Goal: Task Accomplishment & Management: Manage account settings

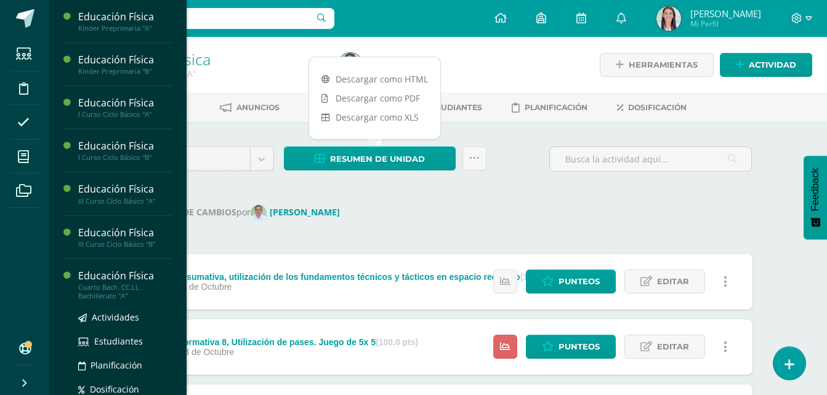
click at [106, 289] on div "Cuarto Bach. CC.LL. Bachillerato "A"" at bounding box center [125, 291] width 94 height 17
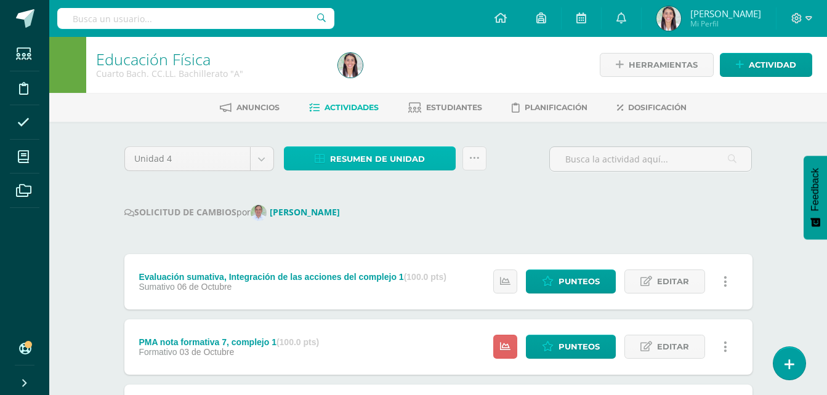
click at [339, 154] on span "Resumen de unidad" at bounding box center [377, 159] width 95 height 23
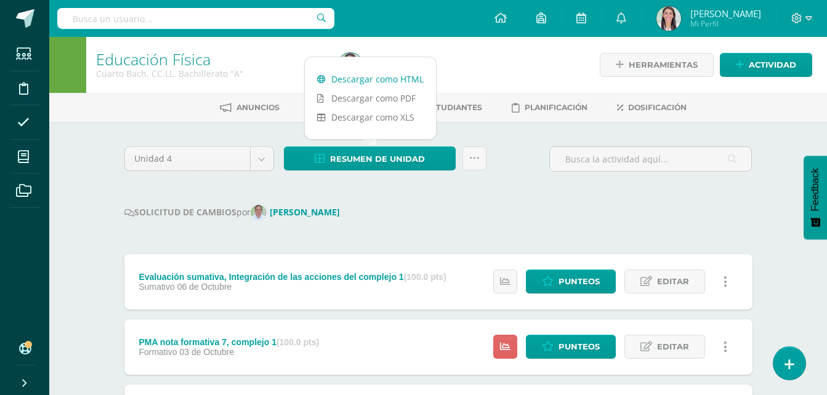
click at [360, 83] on link "Descargar como HTML" at bounding box center [370, 79] width 131 height 19
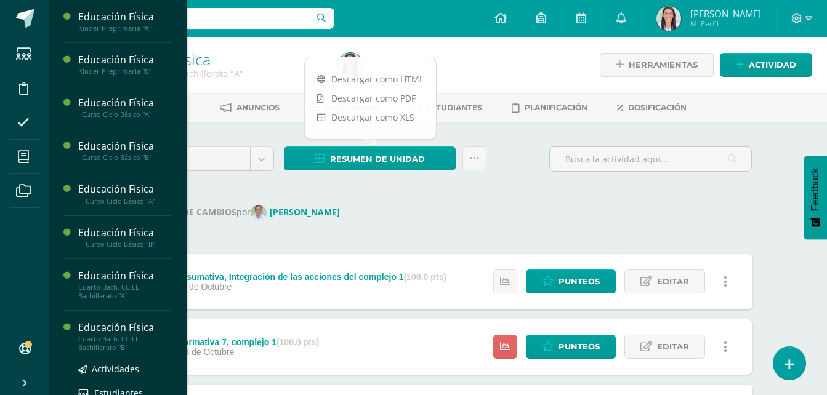
click at [105, 342] on div "Cuarto Bach. CC.LL. Bachillerato "B"" at bounding box center [125, 343] width 94 height 17
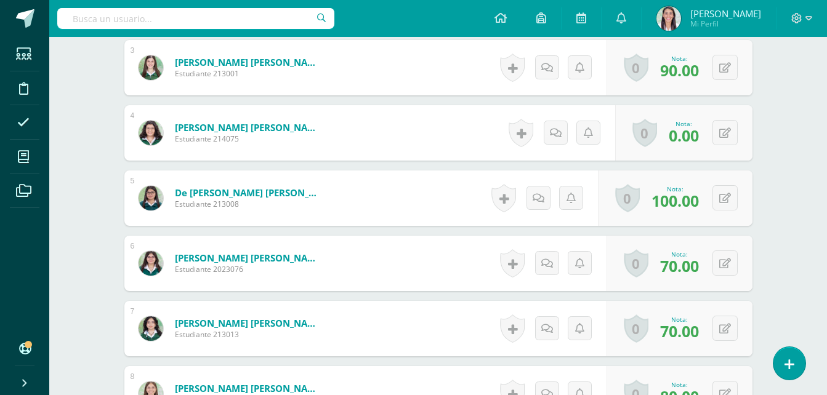
scroll to position [531, 0]
click at [729, 145] on button at bounding box center [734, 132] width 26 height 26
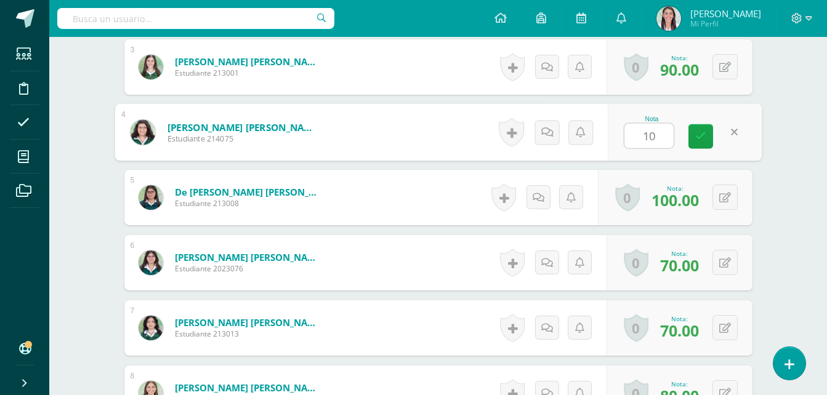
type input "100"
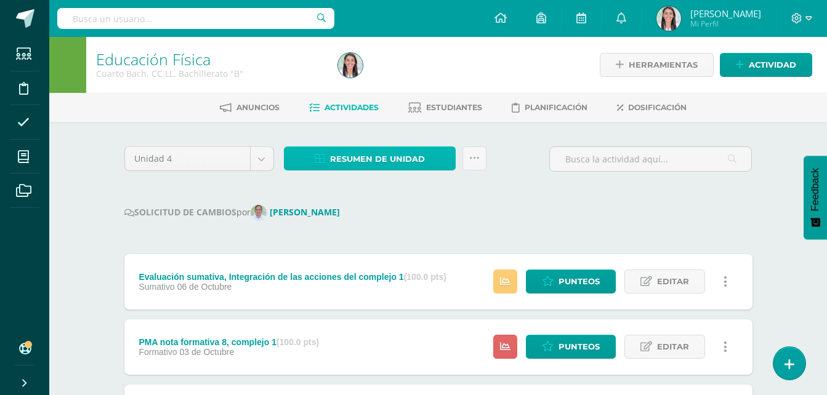
click at [405, 155] on span "Resumen de unidad" at bounding box center [377, 159] width 95 height 23
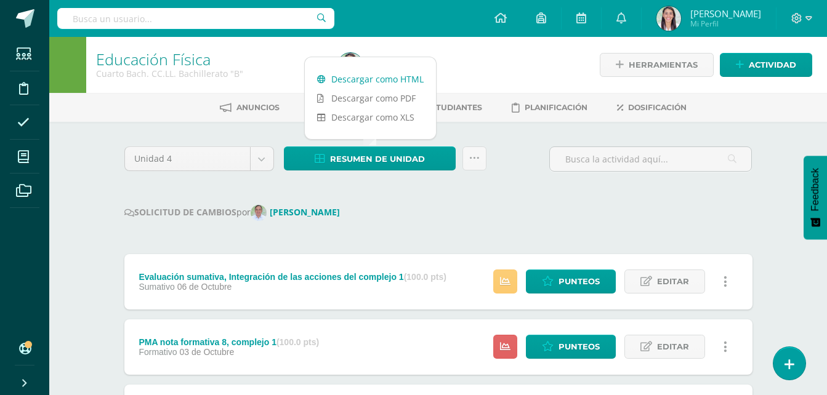
click at [398, 76] on link "Descargar como HTML" at bounding box center [370, 79] width 131 height 19
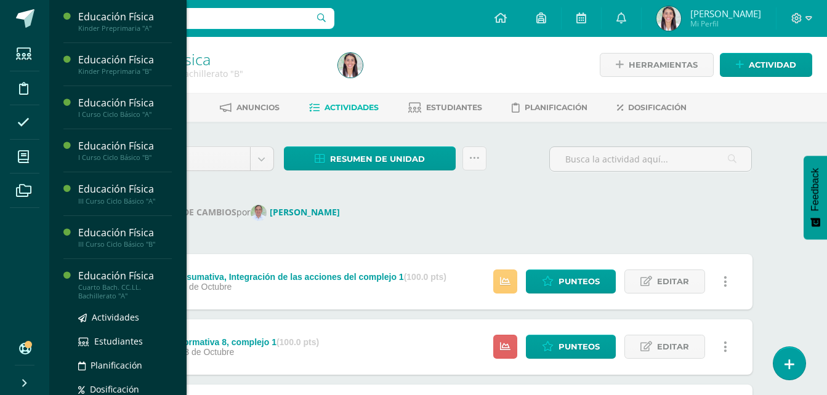
click at [127, 285] on div "Cuarto Bach. CC.LL. Bachillerato "A"" at bounding box center [125, 291] width 94 height 17
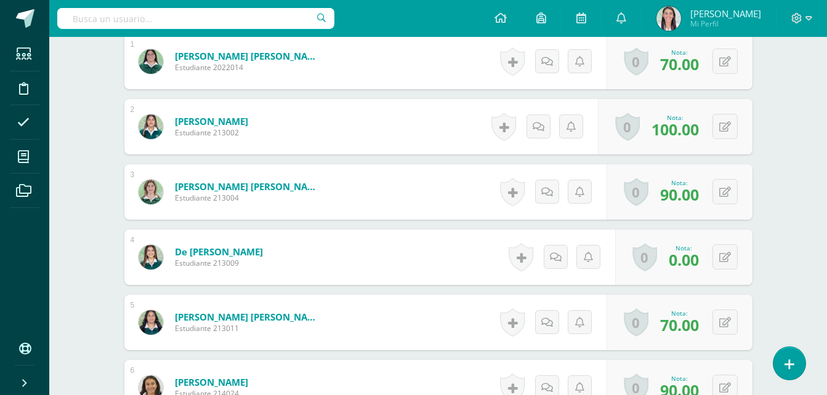
scroll to position [430, 0]
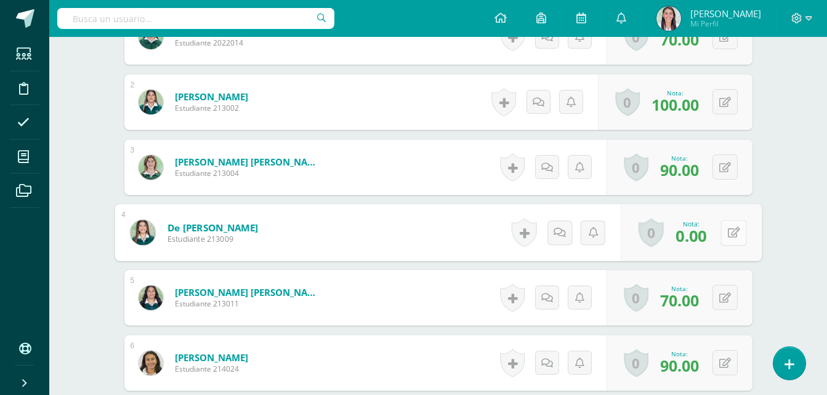
click at [726, 237] on button at bounding box center [734, 233] width 26 height 26
type input "100"
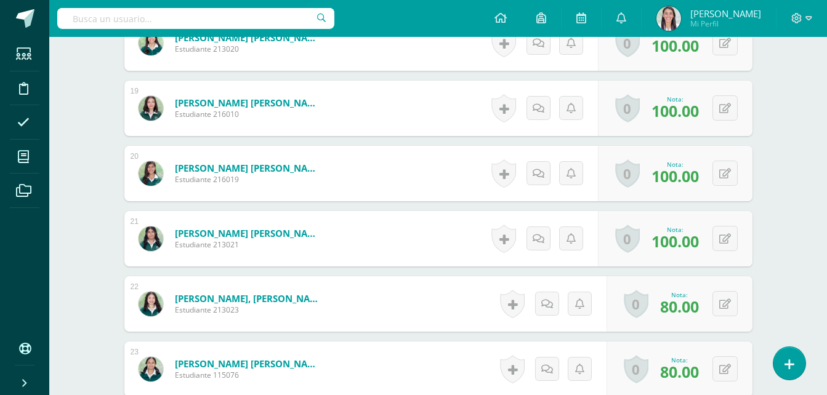
scroll to position [1677, 0]
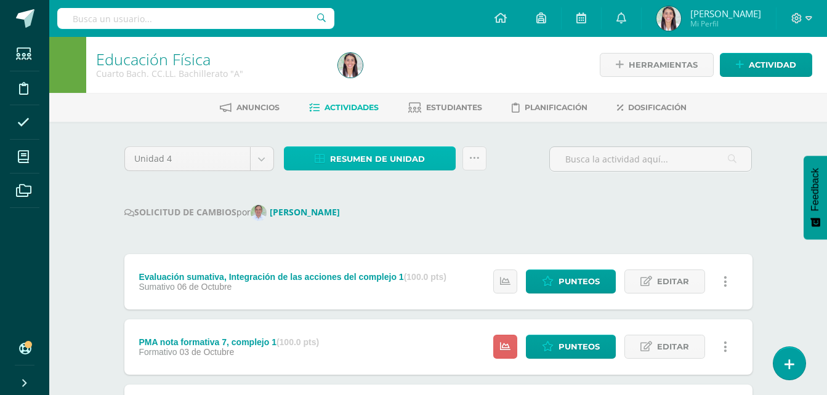
click at [378, 151] on span "Resumen de unidad" at bounding box center [377, 159] width 95 height 23
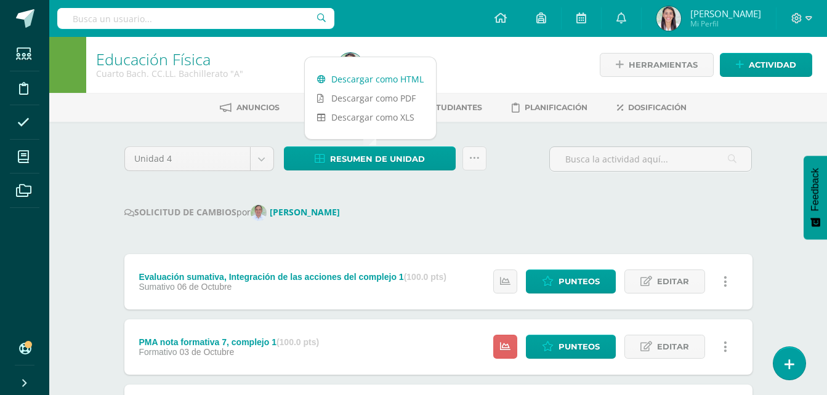
click at [407, 82] on link "Descargar como HTML" at bounding box center [370, 79] width 131 height 19
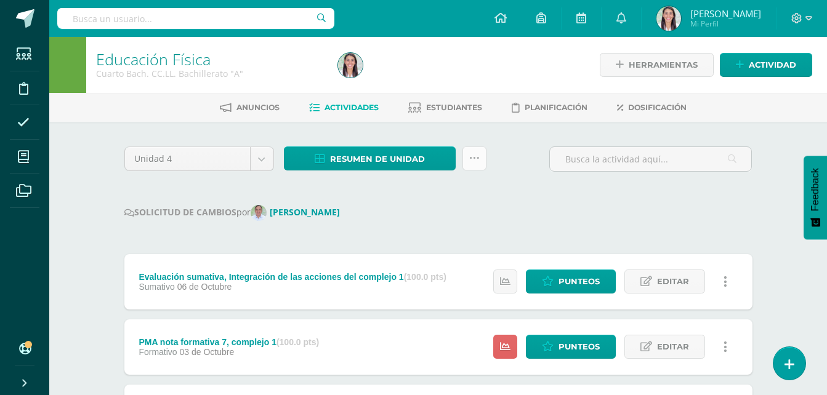
click at [472, 156] on icon at bounding box center [474, 158] width 10 height 10
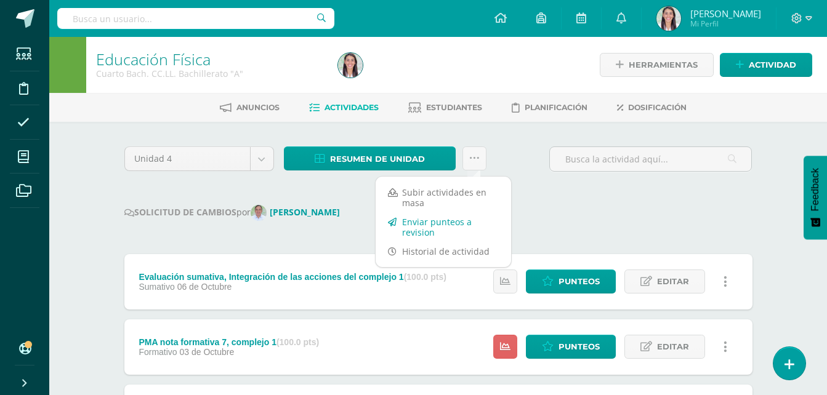
click at [437, 230] on link "Enviar punteos a revision" at bounding box center [443, 227] width 135 height 30
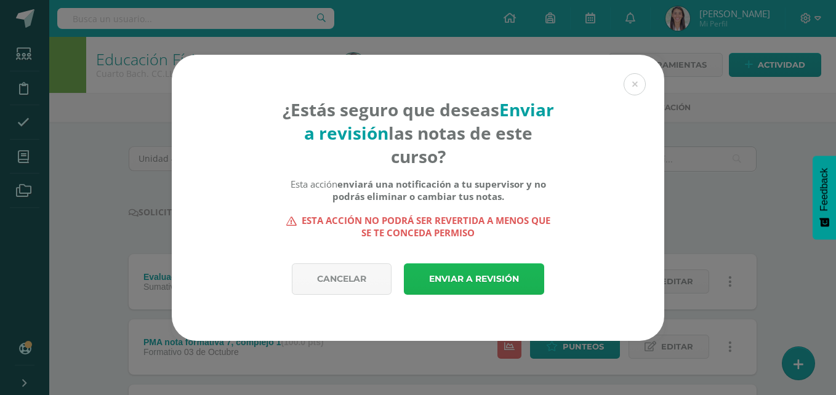
click at [448, 278] on link "Enviar a revisión" at bounding box center [474, 279] width 140 height 31
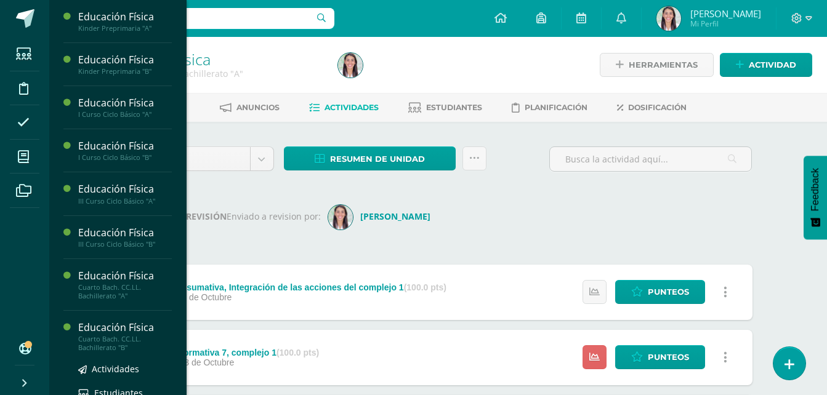
click at [132, 341] on div "Cuarto Bach. CC.LL. Bachillerato "B"" at bounding box center [125, 343] width 94 height 17
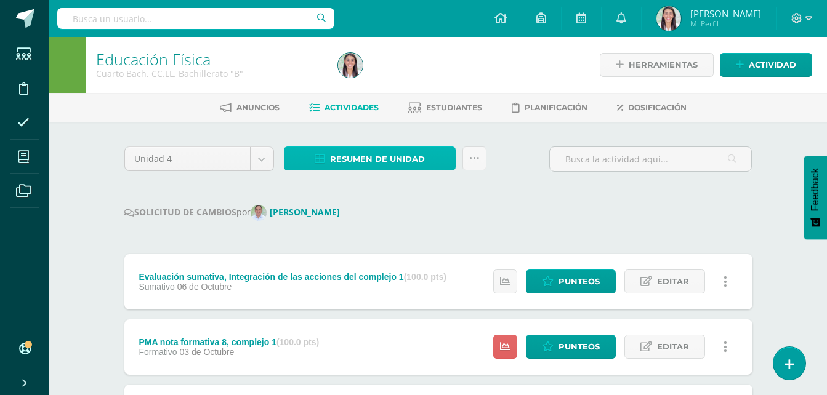
click at [388, 156] on span "Resumen de unidad" at bounding box center [377, 159] width 95 height 23
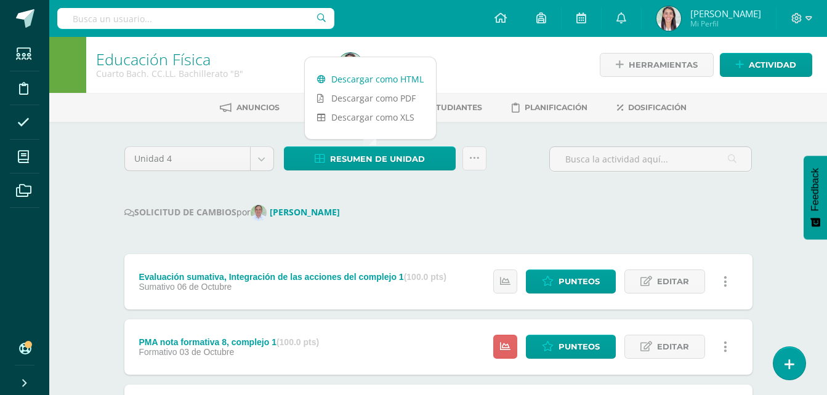
click at [387, 78] on link "Descargar como HTML" at bounding box center [370, 79] width 131 height 19
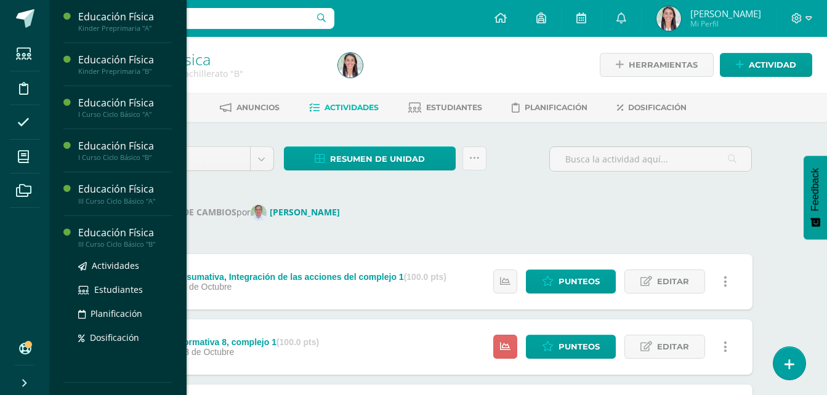
click at [140, 237] on div "Educación Física" at bounding box center [125, 233] width 94 height 14
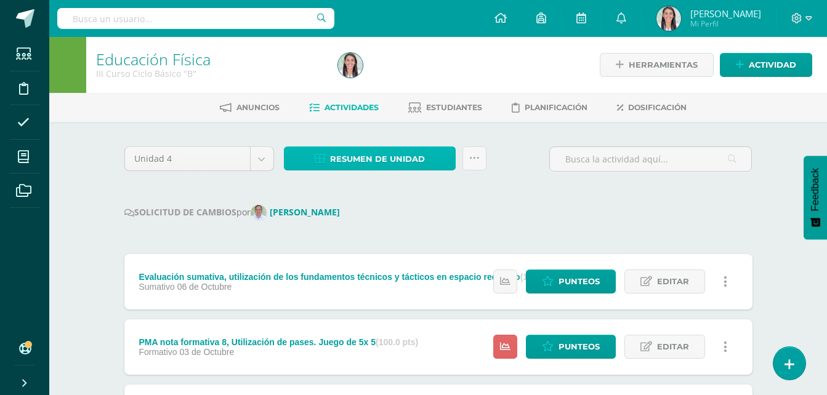
click at [371, 161] on span "Resumen de unidad" at bounding box center [377, 159] width 95 height 23
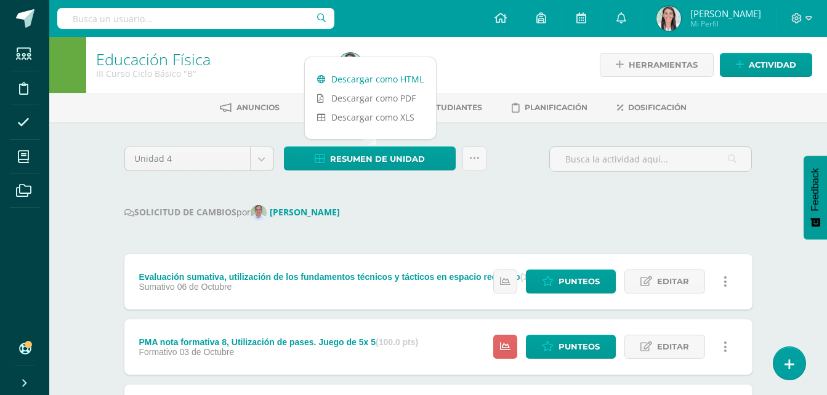
click at [388, 84] on link "Descargar como HTML" at bounding box center [370, 79] width 131 height 19
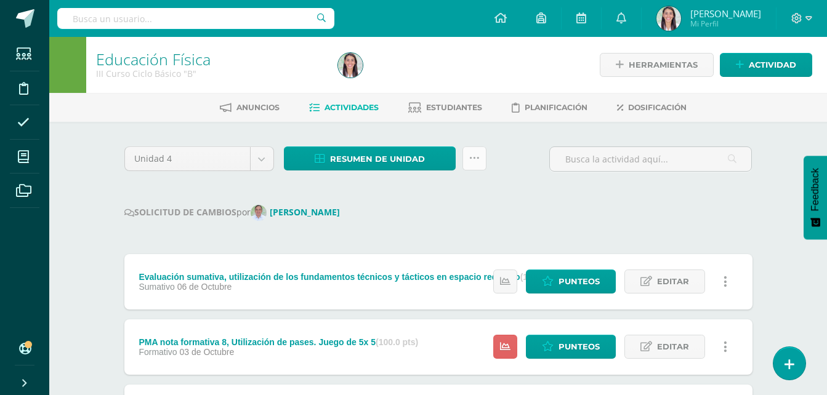
click at [472, 153] on icon at bounding box center [474, 158] width 10 height 10
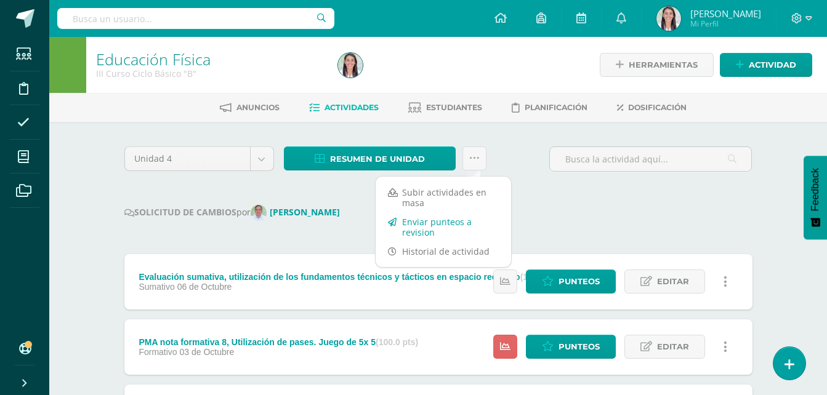
click at [432, 228] on link "Enviar punteos a revision" at bounding box center [443, 227] width 135 height 30
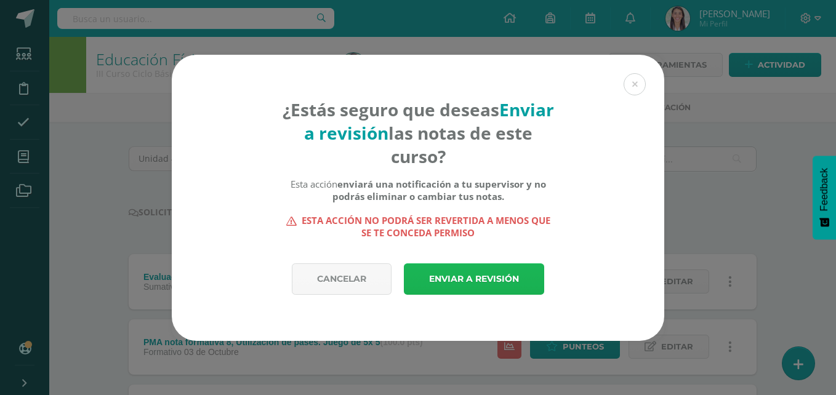
click at [456, 270] on link "Enviar a revisión" at bounding box center [474, 279] width 140 height 31
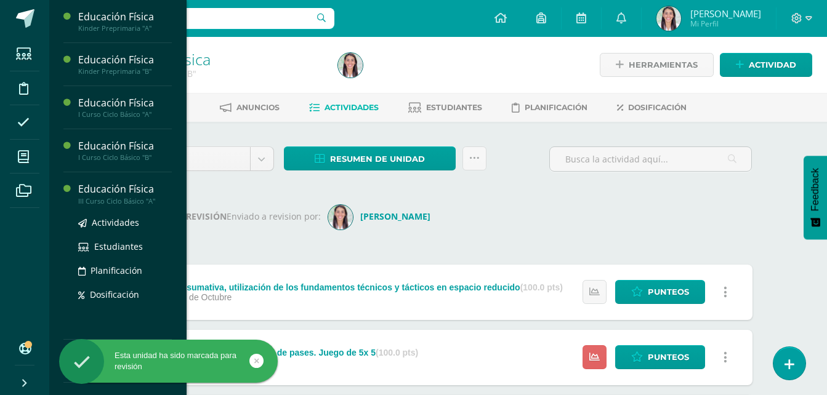
click at [131, 194] on div "Educación Física" at bounding box center [125, 189] width 94 height 14
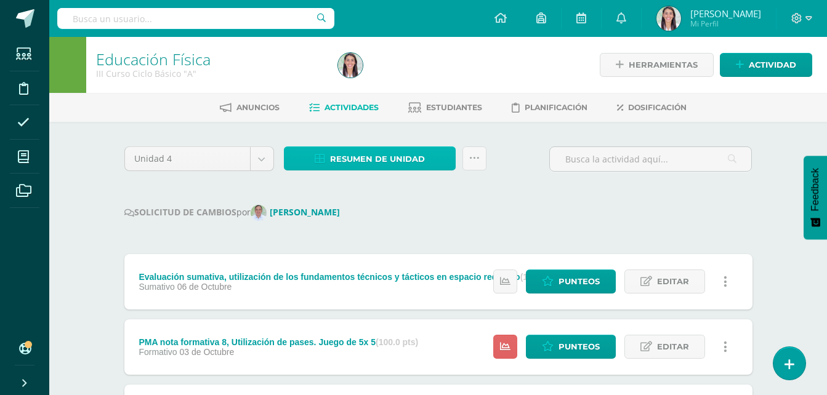
click at [396, 156] on span "Resumen de unidad" at bounding box center [377, 159] width 95 height 23
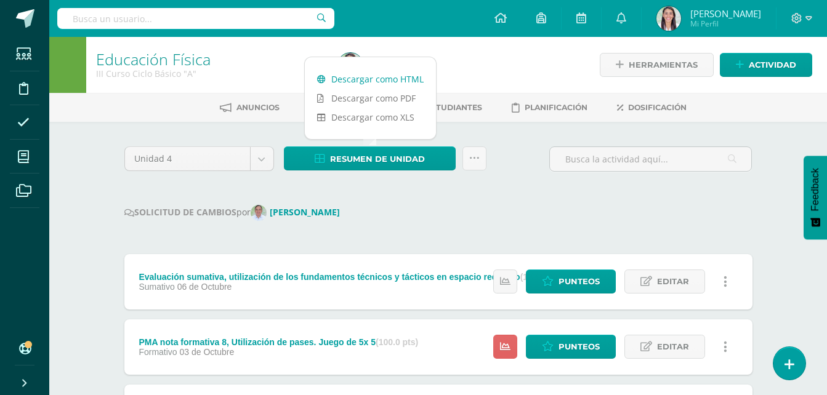
click at [391, 81] on link "Descargar como HTML" at bounding box center [370, 79] width 131 height 19
click at [375, 75] on link "Descargar como HTML" at bounding box center [370, 79] width 131 height 19
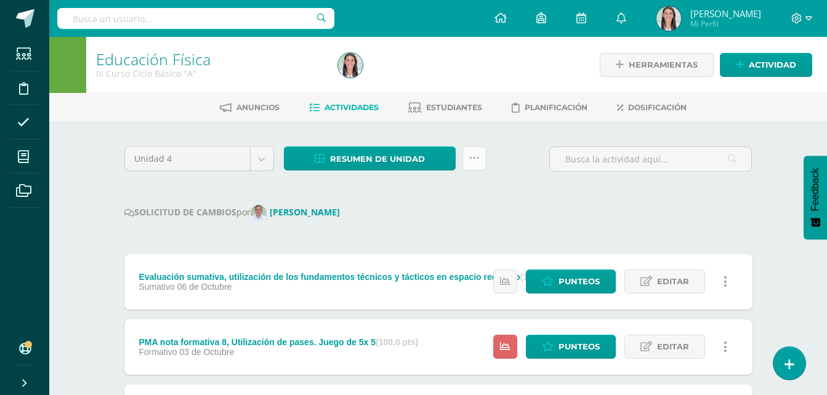
click at [475, 166] on link at bounding box center [474, 159] width 24 height 24
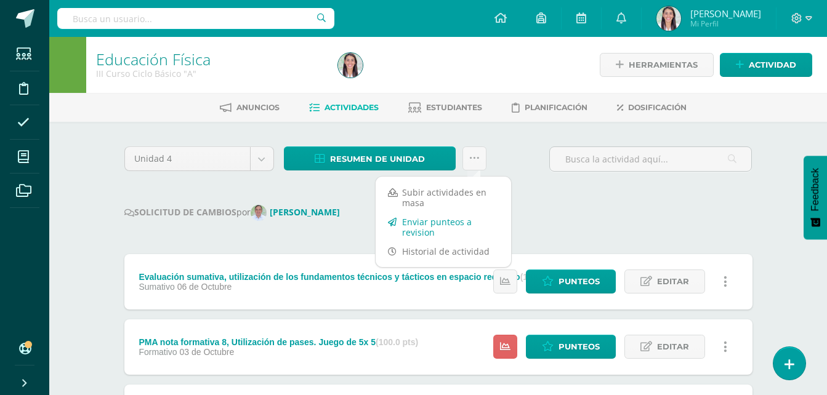
click at [429, 221] on link "Enviar punteos a revision" at bounding box center [443, 227] width 135 height 30
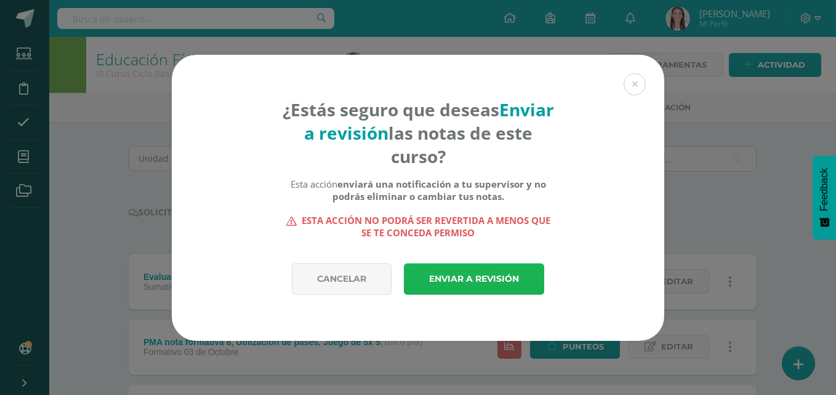
click at [450, 283] on link "Enviar a revisión" at bounding box center [474, 279] width 140 height 31
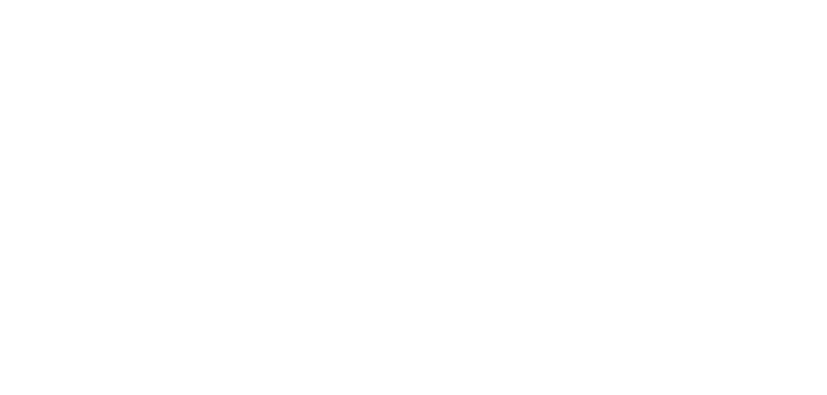
click at [0, 0] on html at bounding box center [0, 0] width 0 height 0
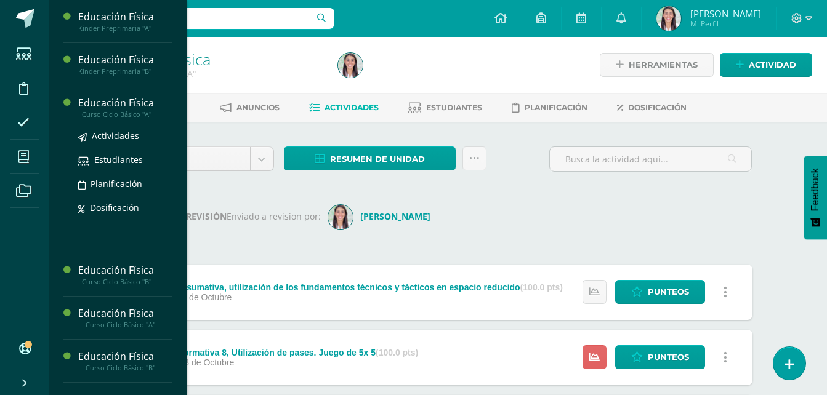
click at [135, 107] on div "Educación Física" at bounding box center [125, 103] width 94 height 14
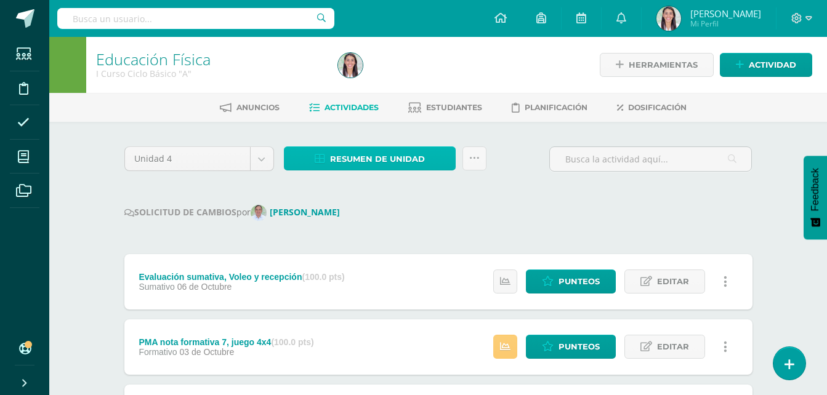
click at [375, 162] on span "Resumen de unidad" at bounding box center [377, 159] width 95 height 23
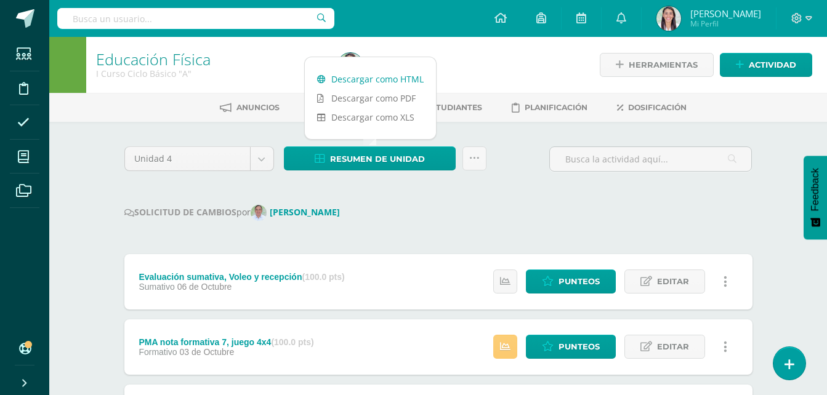
click at [387, 83] on link "Descargar como HTML" at bounding box center [370, 79] width 131 height 19
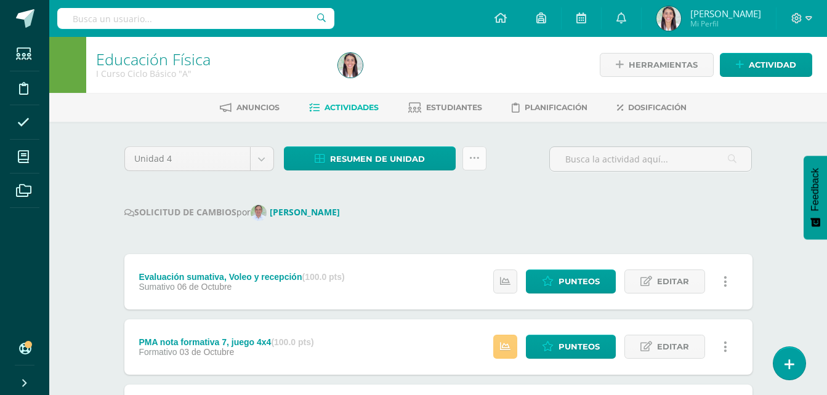
click at [474, 158] on icon at bounding box center [474, 158] width 10 height 10
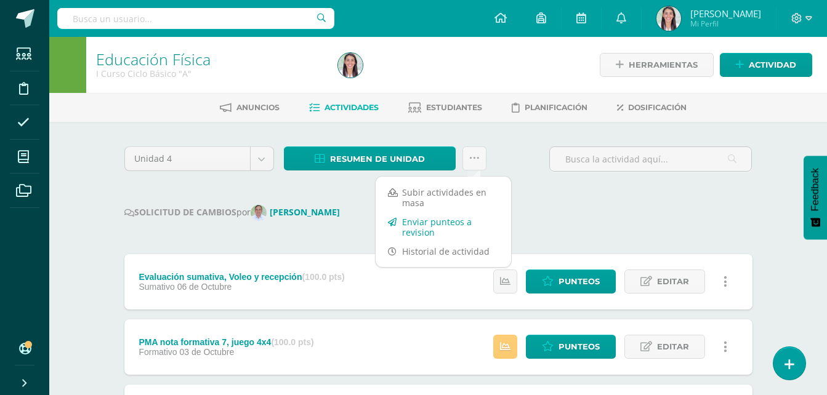
click at [439, 228] on link "Enviar punteos a revision" at bounding box center [443, 227] width 135 height 30
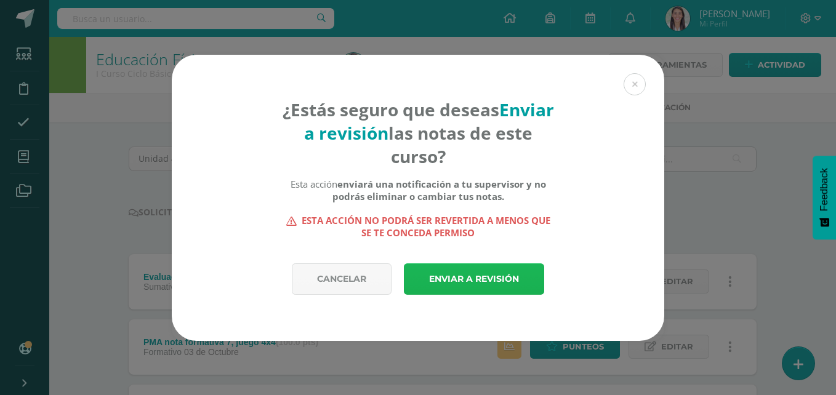
click at [466, 275] on link "Enviar a revisión" at bounding box center [474, 279] width 140 height 31
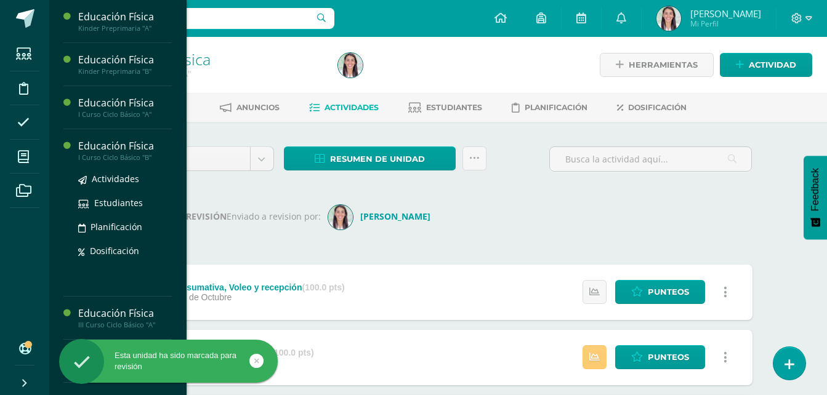
click at [120, 148] on div "Educación Física" at bounding box center [125, 146] width 94 height 14
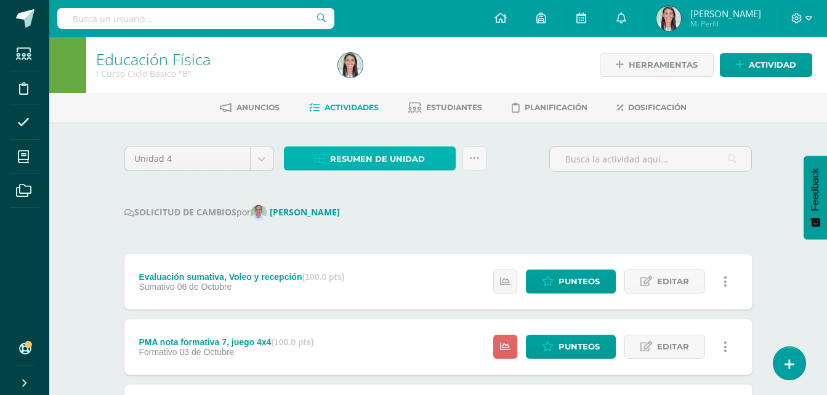
click at [377, 153] on span "Resumen de unidad" at bounding box center [377, 159] width 95 height 23
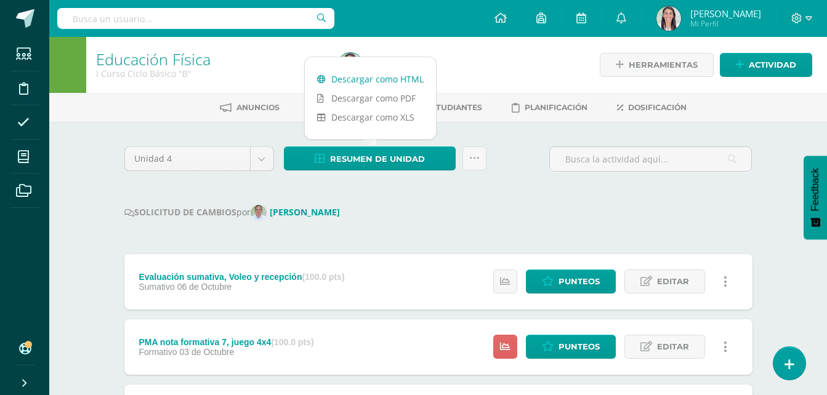
click at [381, 82] on link "Descargar como HTML" at bounding box center [370, 79] width 131 height 19
click at [384, 110] on link "Descargar como XLS" at bounding box center [370, 117] width 131 height 19
